Goal: Task Accomplishment & Management: Manage account settings

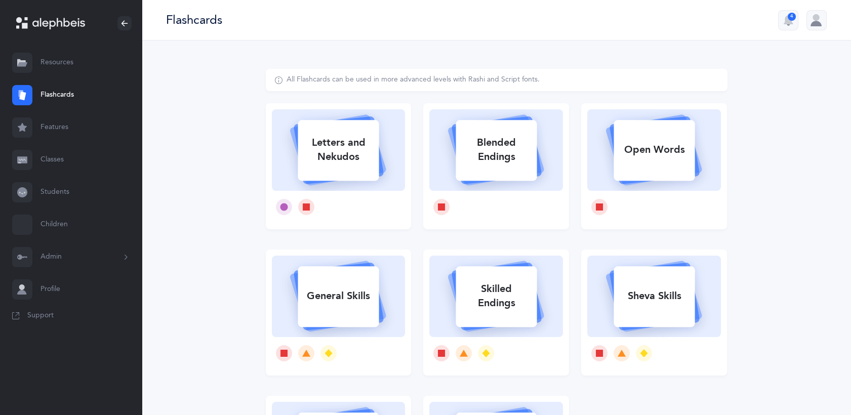
click at [58, 159] on link "Classes" at bounding box center [71, 160] width 142 height 32
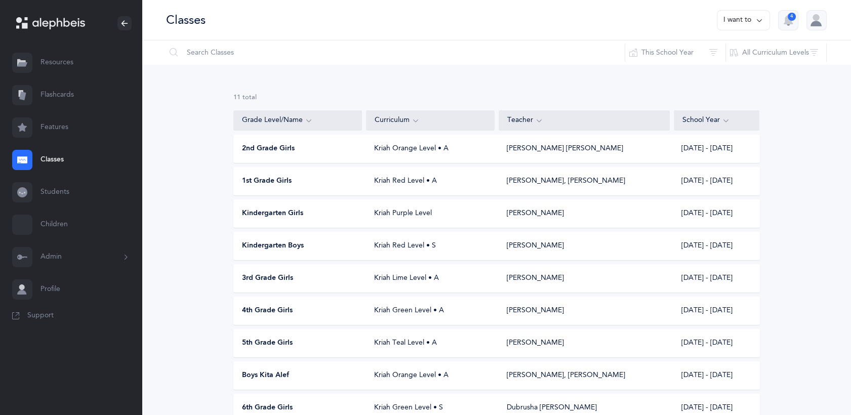
click at [58, 159] on link "Classes" at bounding box center [71, 160] width 142 height 32
click at [381, 144] on div "Kriah Orange Level • A" at bounding box center [430, 149] width 129 height 10
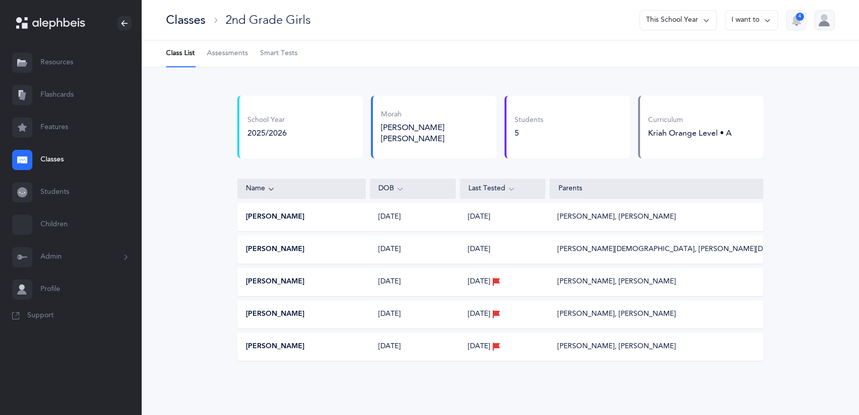
click at [227, 58] on span "Assessments" at bounding box center [227, 54] width 41 height 10
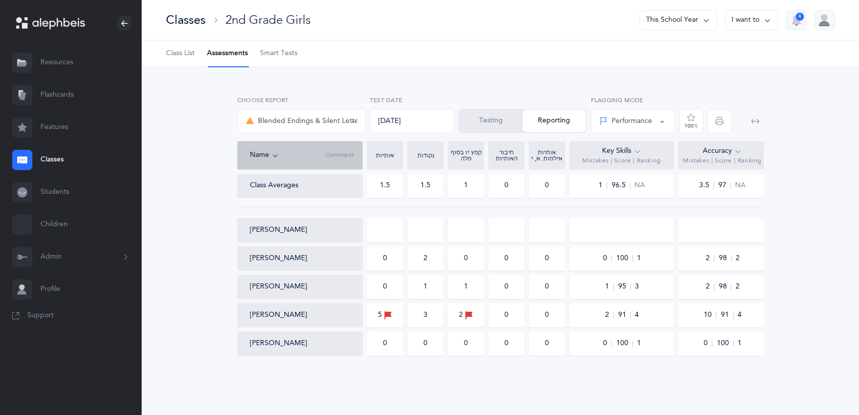
click at [492, 123] on button "Testing" at bounding box center [491, 121] width 63 height 22
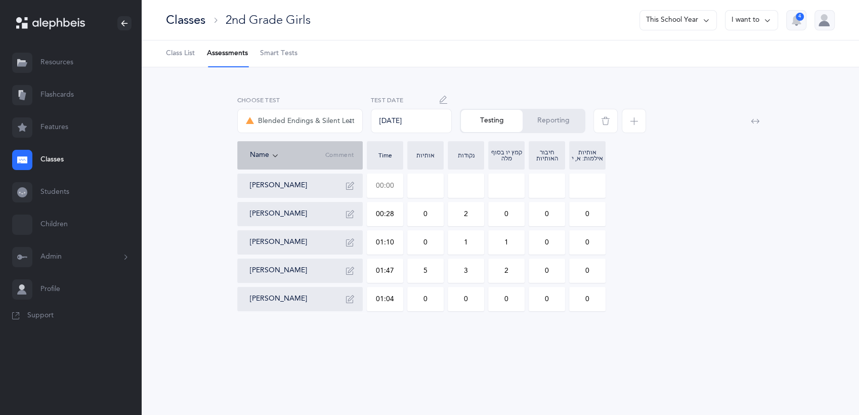
click at [393, 186] on input "text" at bounding box center [384, 185] width 35 height 23
type input "00:01"
type input "0"
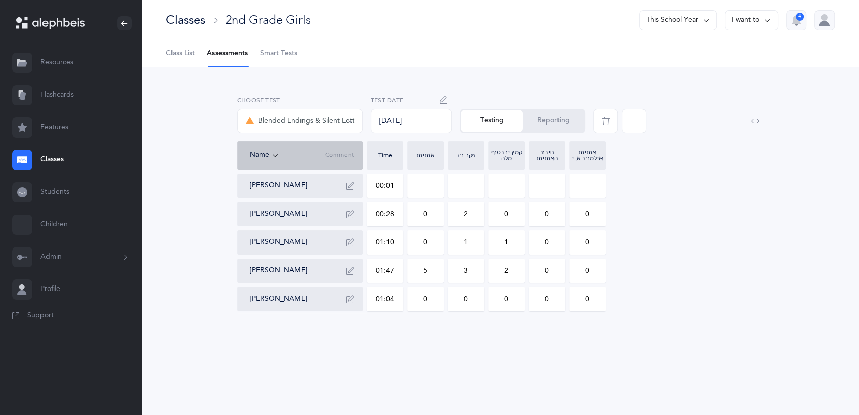
type input "0"
type input "01:25"
drag, startPoint x: 470, startPoint y: 180, endPoint x: 463, endPoint y: 181, distance: 6.6
click at [463, 181] on input "0" at bounding box center [465, 185] width 35 height 23
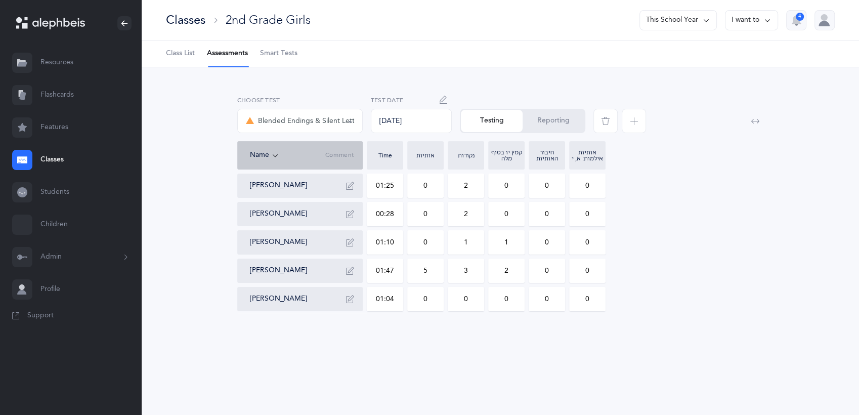
type input "2"
click at [643, 193] on div "[PERSON_NAME] 01:25 0 2 0 0 0 [PERSON_NAME] 00:28 0 2 0 0 0 [PERSON_NAME] 01:10…" at bounding box center [500, 243] width 526 height 138
click at [179, 51] on span "Class List" at bounding box center [180, 54] width 29 height 10
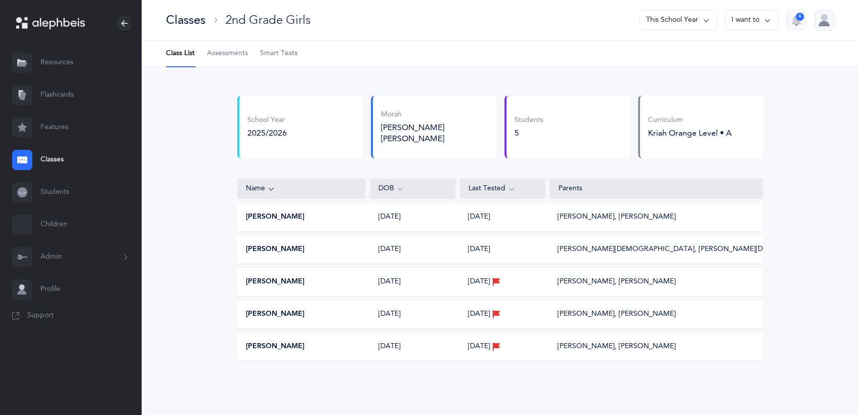
click at [226, 53] on span "Assessments" at bounding box center [227, 54] width 41 height 10
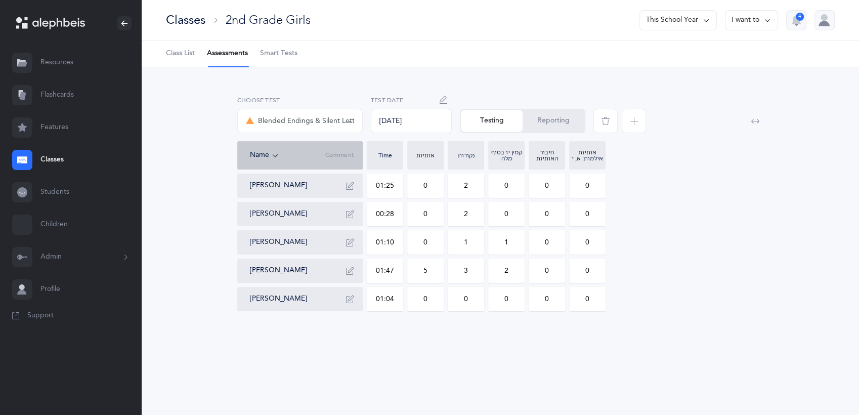
click at [536, 122] on button "Reporting" at bounding box center [554, 121] width 62 height 22
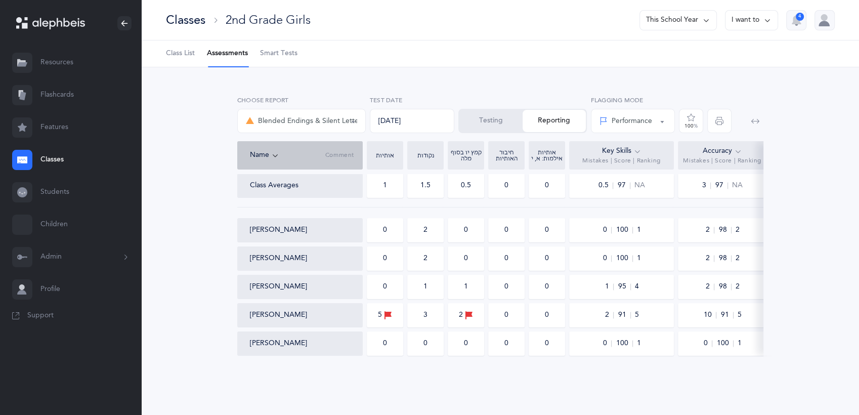
click at [57, 55] on link "Resources" at bounding box center [71, 63] width 142 height 32
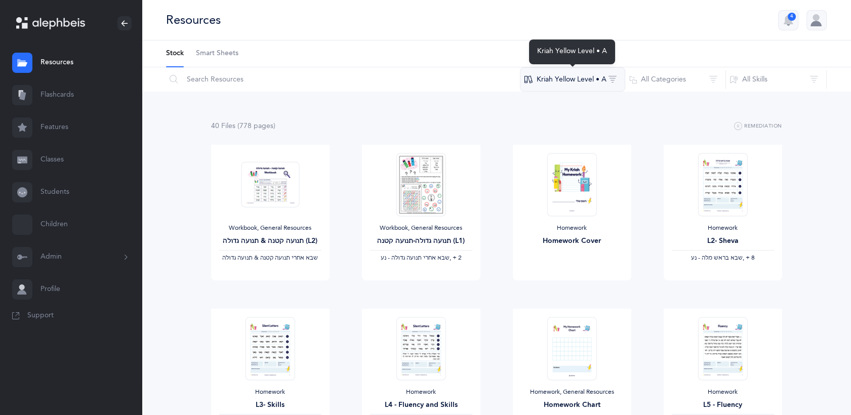
click at [585, 79] on button "Kriah Yellow Level • A" at bounding box center [572, 79] width 105 height 24
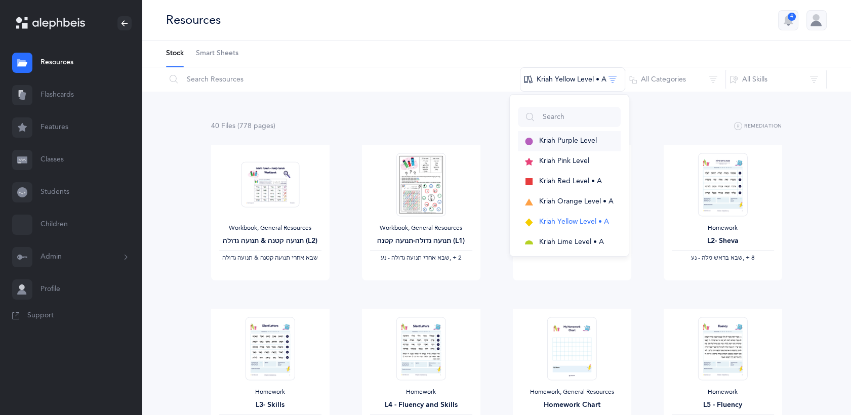
click at [555, 139] on span "Kriah Purple Level" at bounding box center [568, 141] width 58 height 8
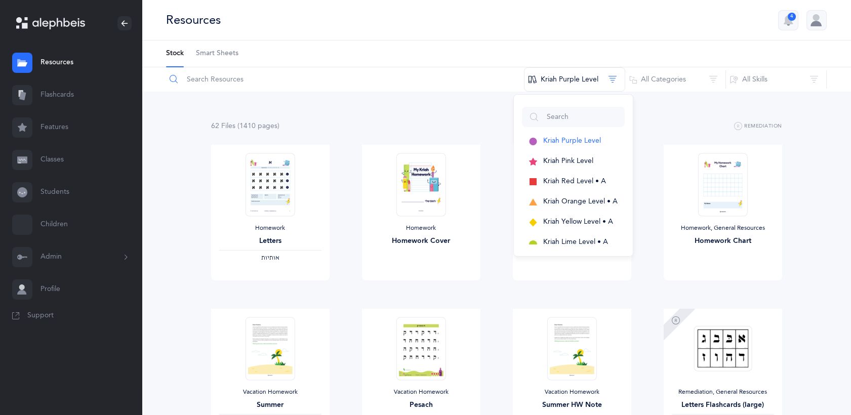
click at [253, 79] on input "text" at bounding box center [344, 79] width 359 height 24
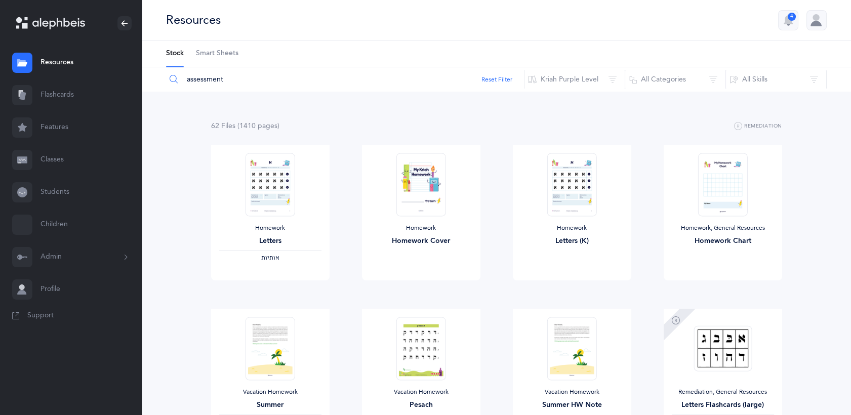
type input "assessment"
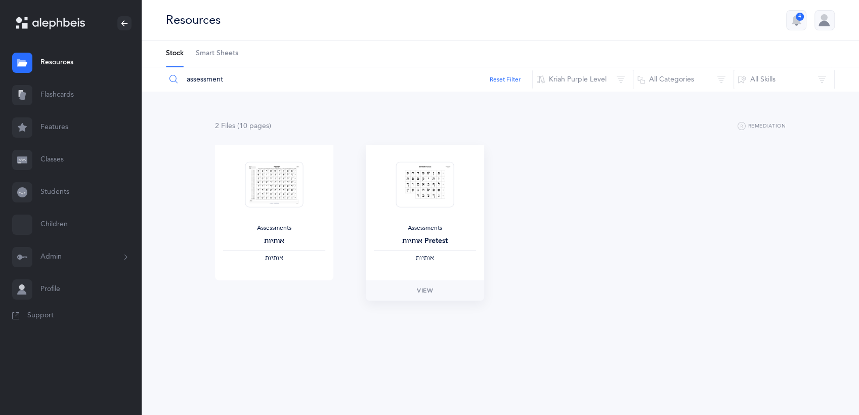
click at [439, 168] on img at bounding box center [425, 184] width 58 height 46
click at [425, 292] on span "View" at bounding box center [425, 290] width 16 height 9
click at [54, 163] on link "Classes" at bounding box center [71, 160] width 142 height 32
